Goal: Transaction & Acquisition: Subscribe to service/newsletter

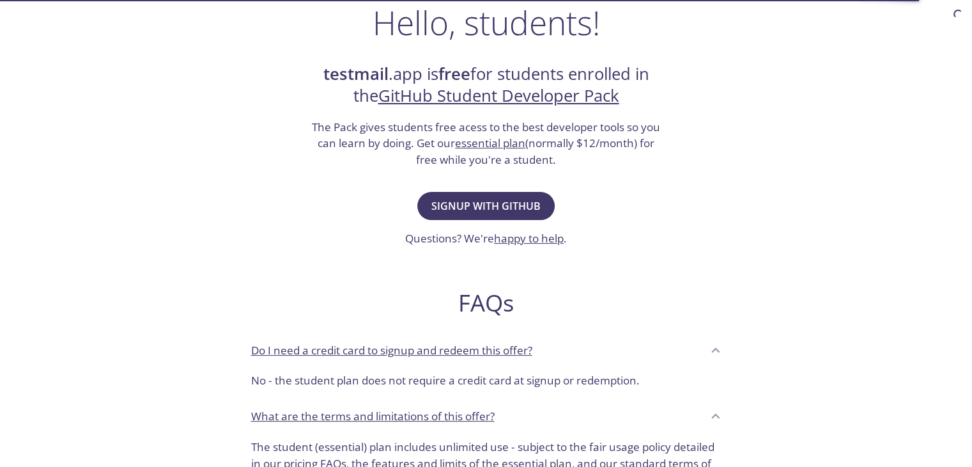
scroll to position [160, 0]
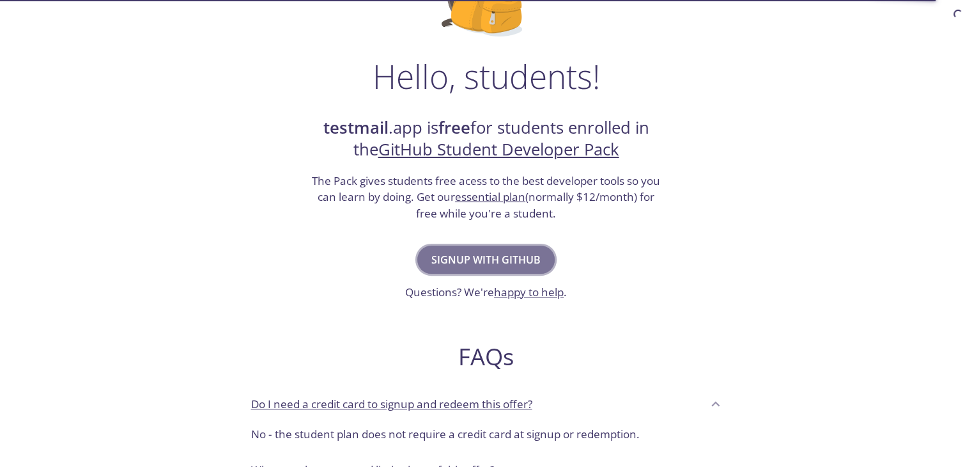
click at [528, 259] on span "Signup with GitHub" at bounding box center [486, 260] width 109 height 18
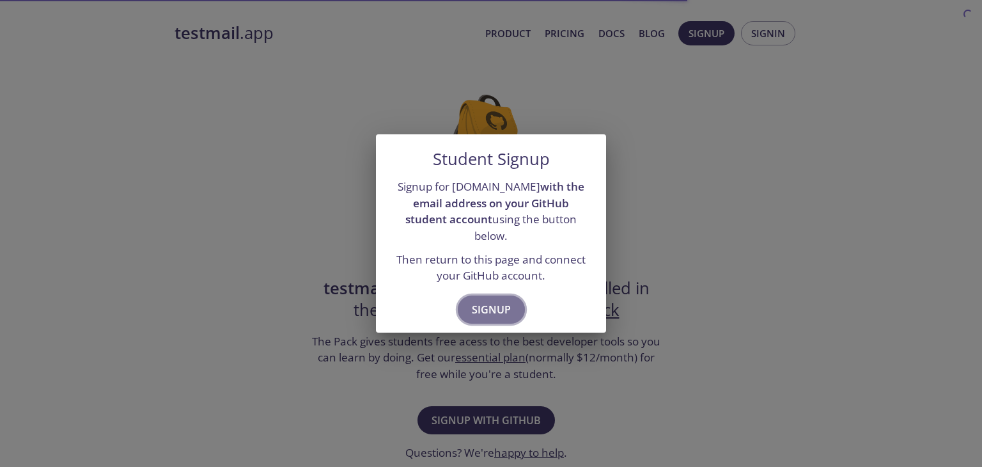
click at [496, 300] on span "Signup" at bounding box center [491, 309] width 39 height 18
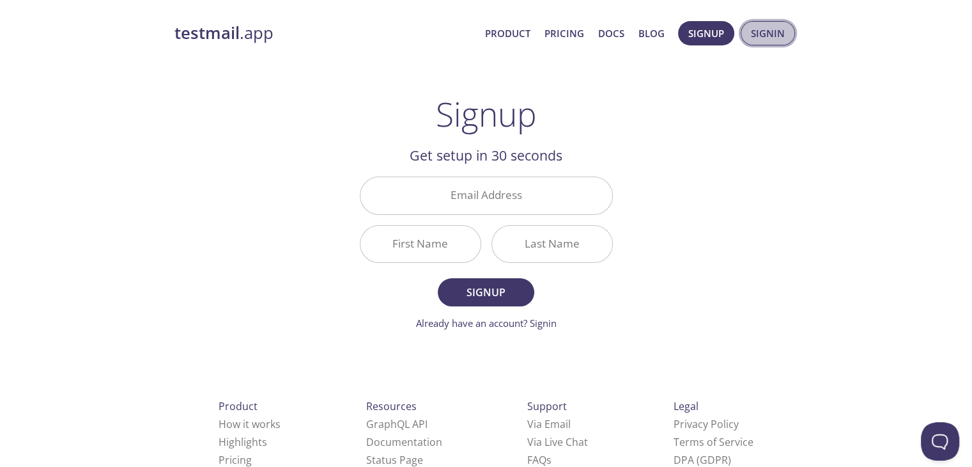
click at [759, 34] on span "Signin" at bounding box center [768, 33] width 34 height 17
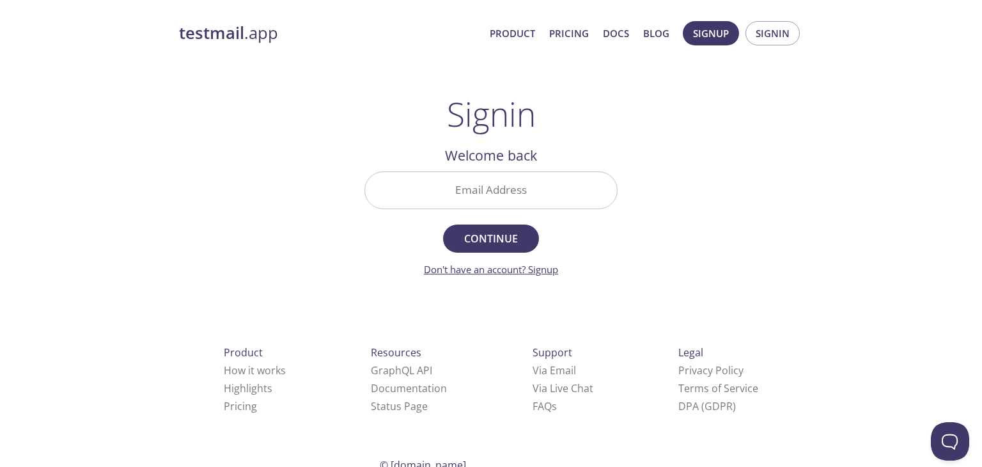
click at [485, 268] on link "Don't have an account? Signup" at bounding box center [491, 269] width 134 height 13
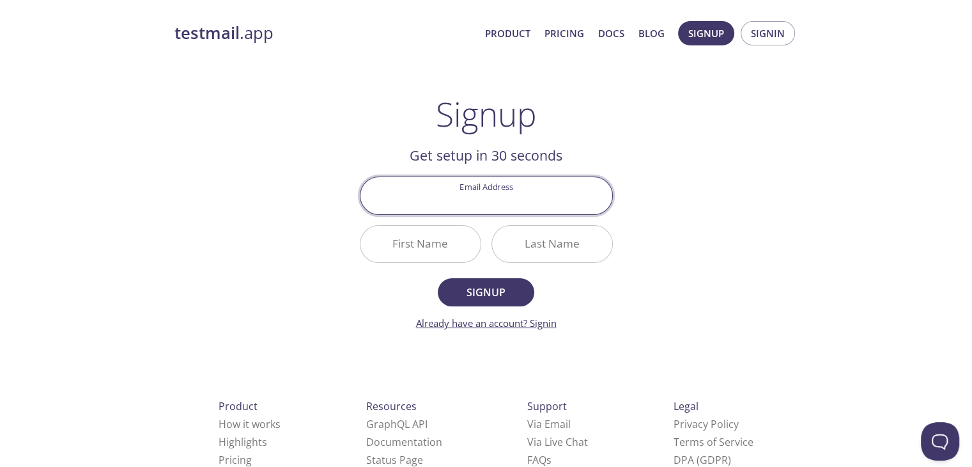
scroll to position [37, 0]
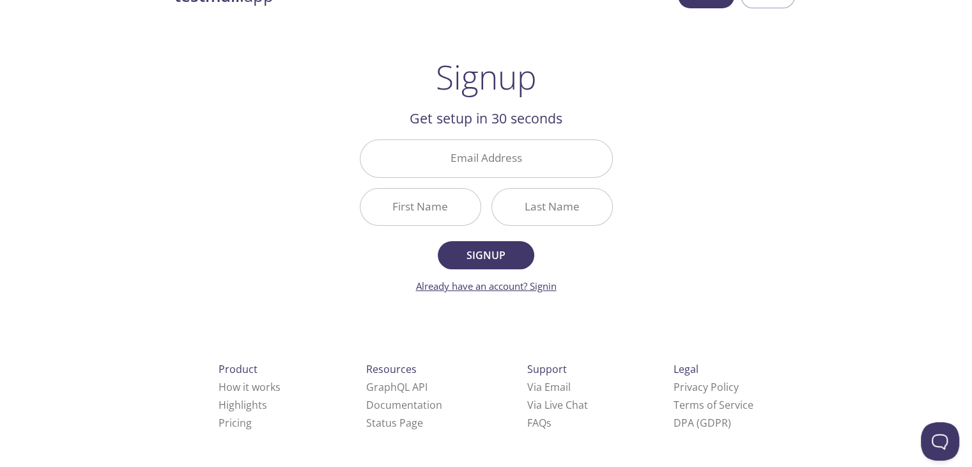
click at [549, 285] on link "Already have an account? Signin" at bounding box center [486, 285] width 141 height 13
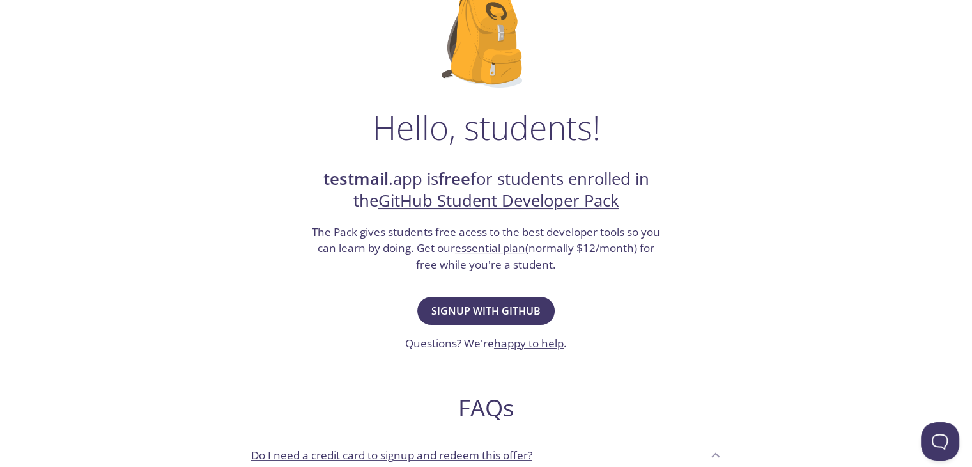
scroll to position [110, 0]
click at [526, 316] on span "Signup with GitHub" at bounding box center [486, 310] width 109 height 18
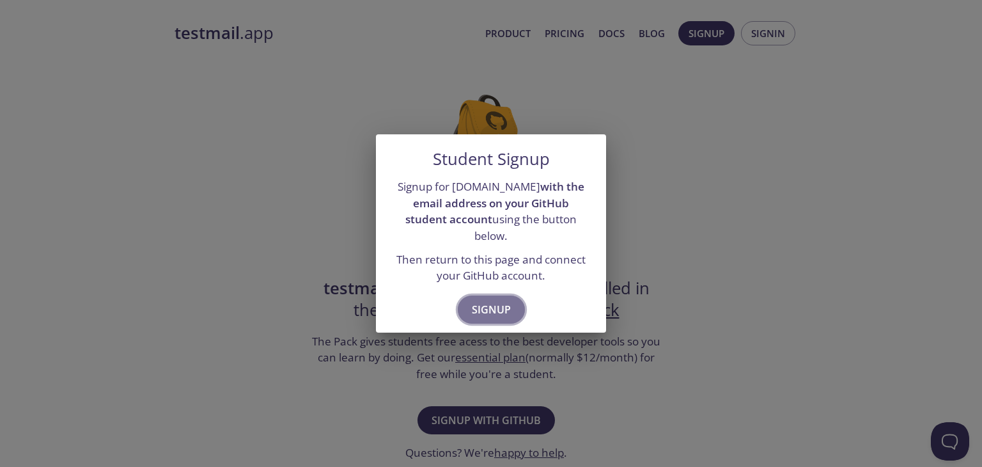
click at [494, 300] on span "Signup" at bounding box center [491, 309] width 39 height 18
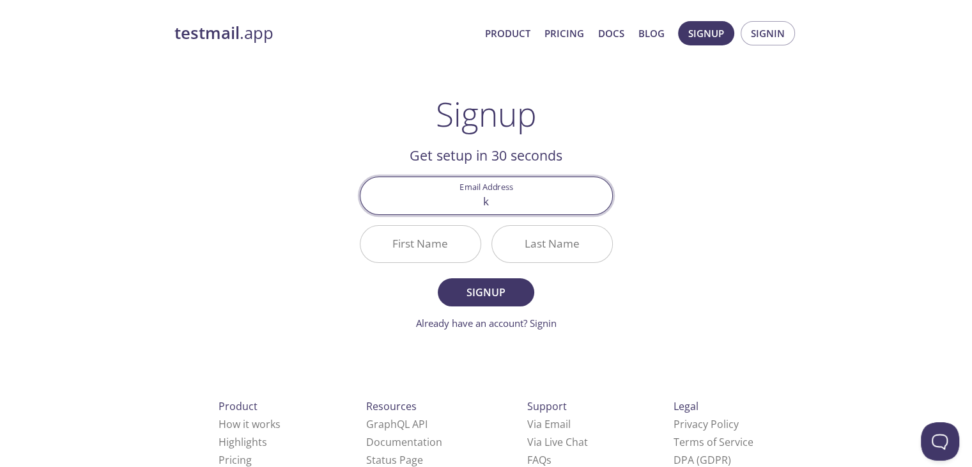
type input "kathiravanawork@gmail.com"
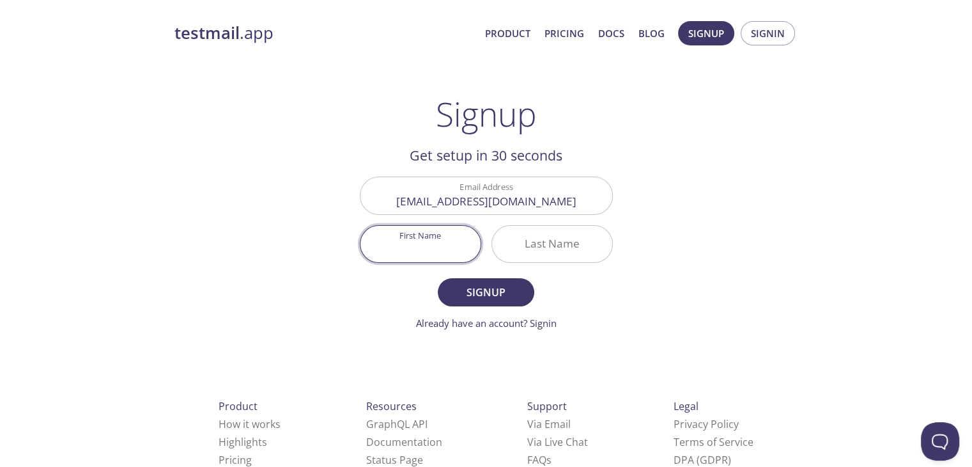
click at [442, 253] on input "First Name" at bounding box center [421, 244] width 120 height 36
type input "Kathiravan"
click at [515, 246] on input "Last Name" at bounding box center [552, 244] width 120 height 36
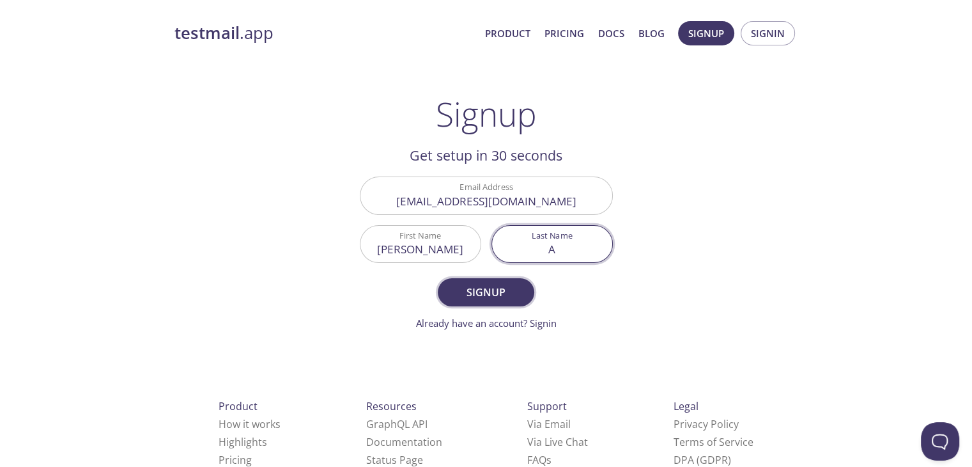
type input "A"
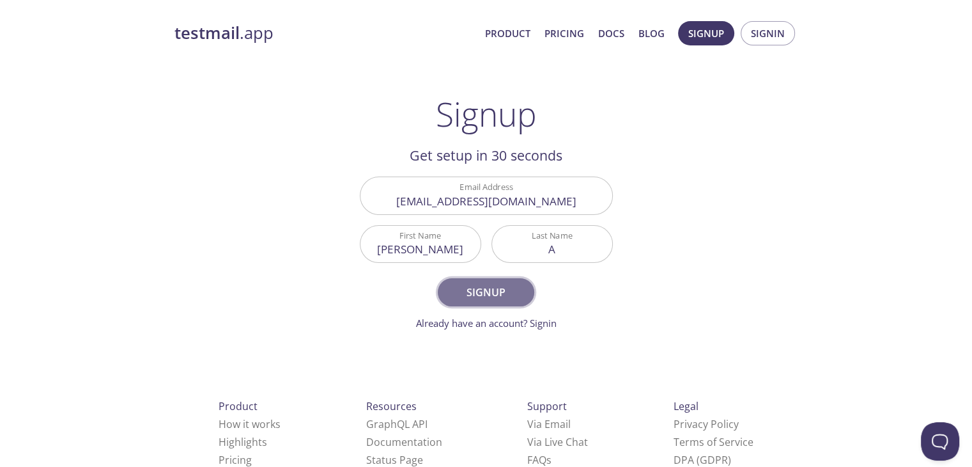
click at [488, 285] on span "Signup" at bounding box center [486, 292] width 68 height 18
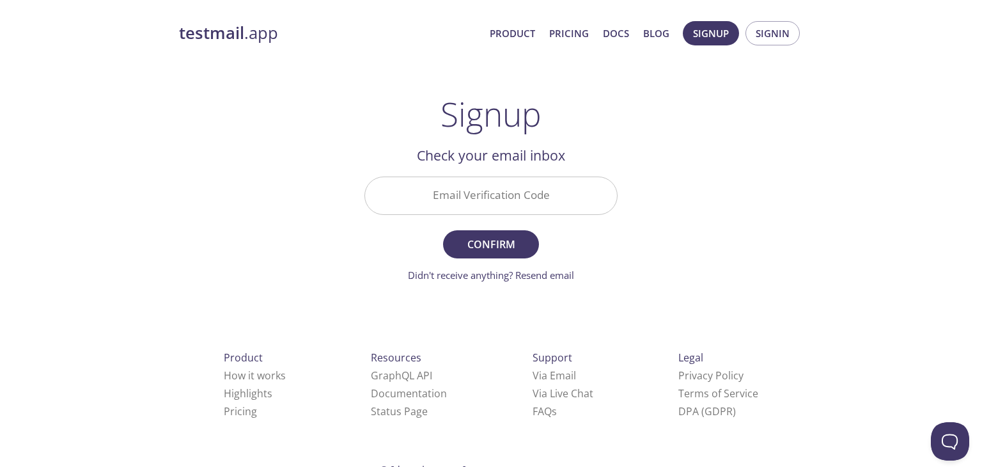
click at [491, 209] on input "Email Verification Code" at bounding box center [491, 195] width 252 height 36
click at [440, 176] on div "Email Verification Code" at bounding box center [490, 195] width 263 height 48
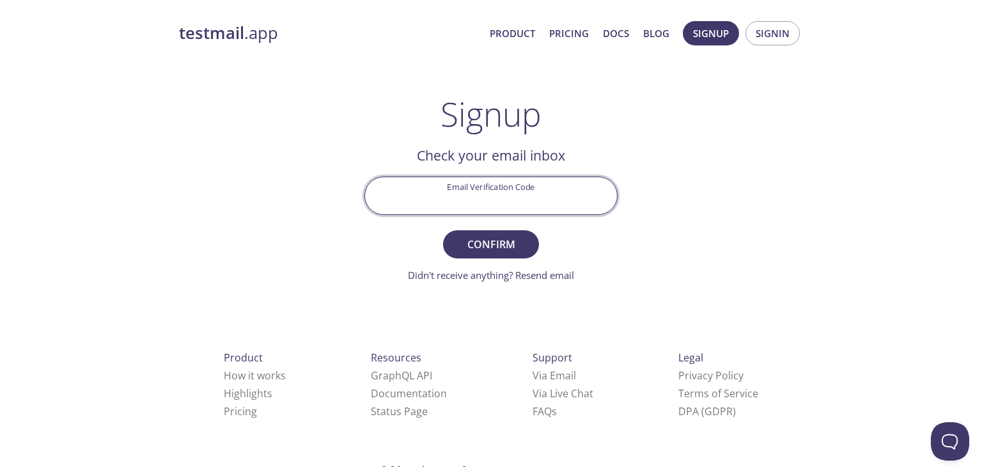
click at [467, 207] on input "Email Verification Code" at bounding box center [491, 195] width 252 height 36
paste input "XB53HHV"
type input "XB53HHV"
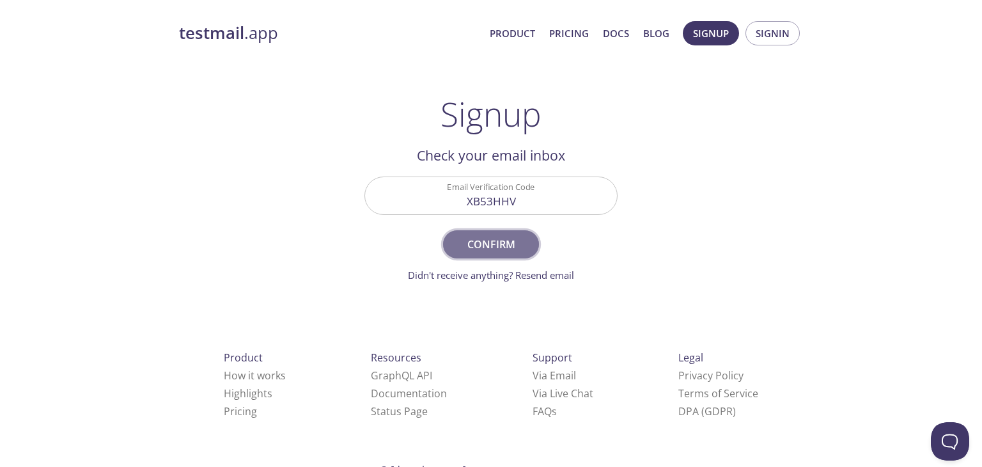
click at [490, 233] on button "Confirm" at bounding box center [491, 244] width 96 height 28
